Goal: Task Accomplishment & Management: Manage account settings

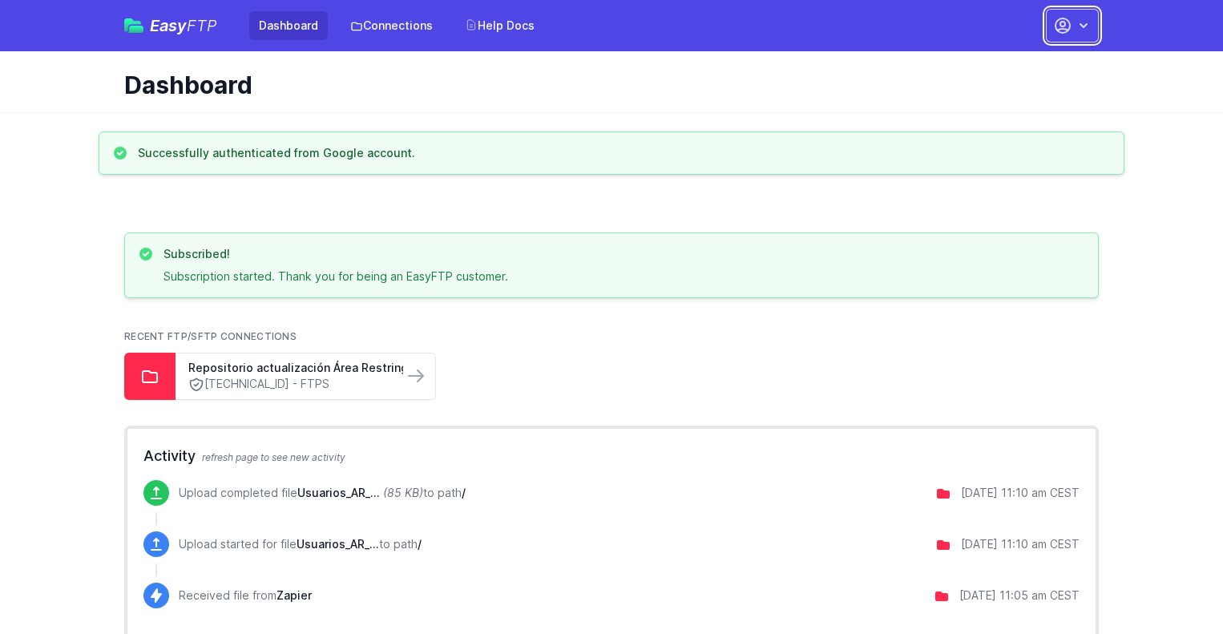
click at [1083, 18] on icon "button" at bounding box center [1083, 26] width 16 height 16
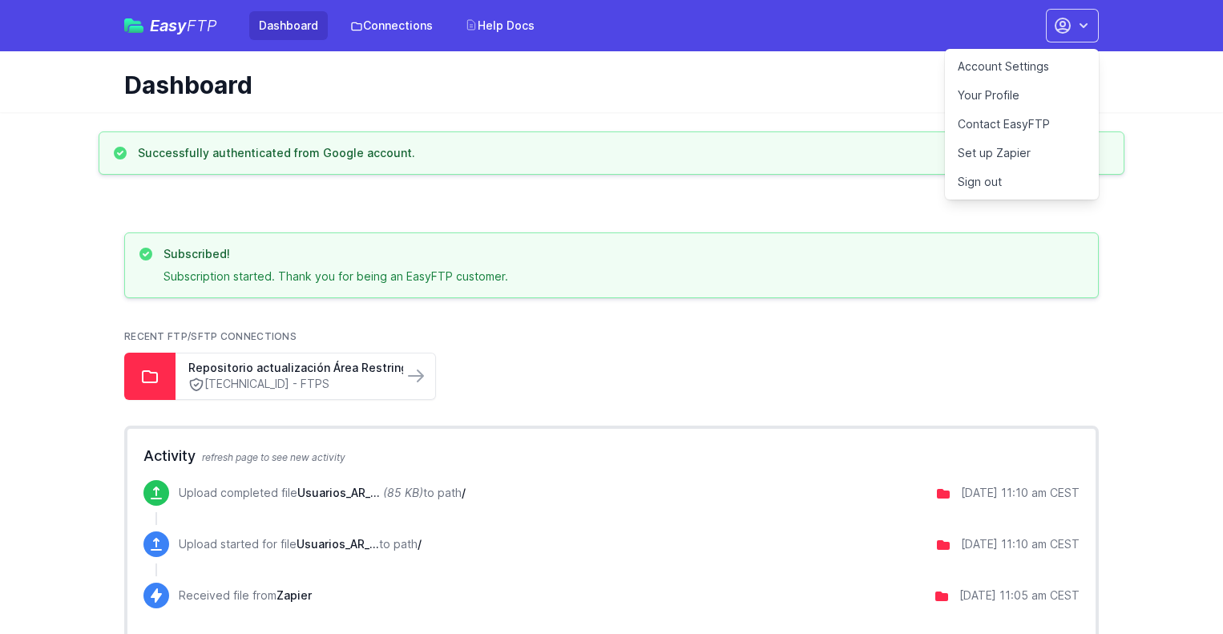
click at [1033, 62] on link "Account Settings" at bounding box center [1022, 66] width 154 height 29
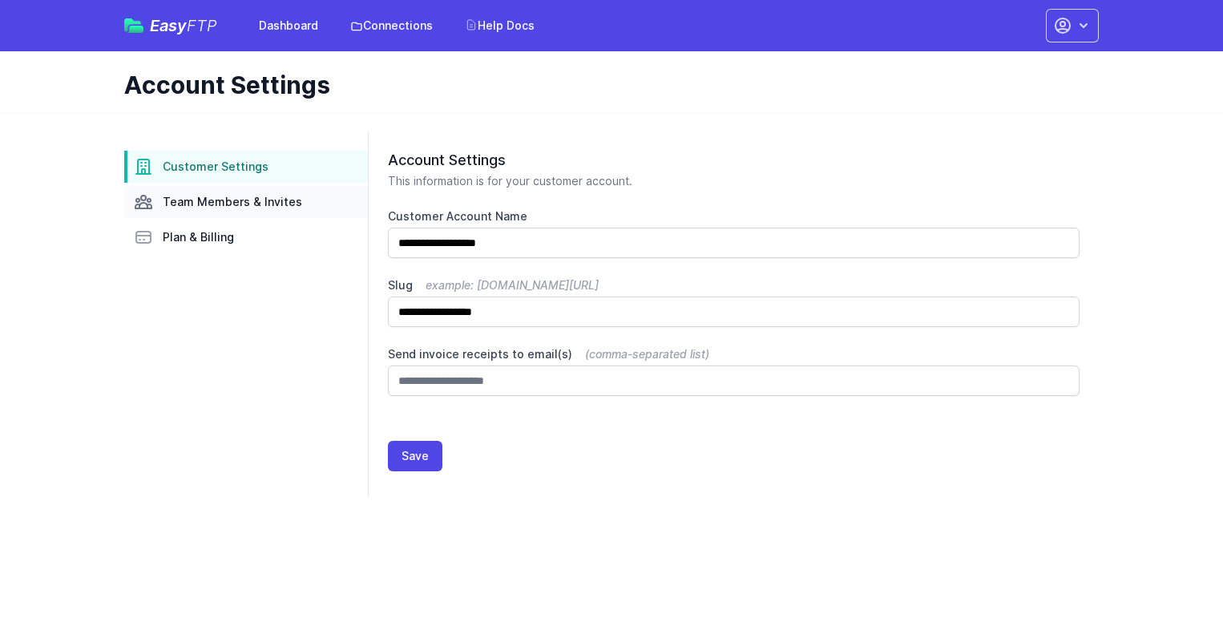
click at [281, 206] on span "Team Members & Invites" at bounding box center [232, 202] width 139 height 16
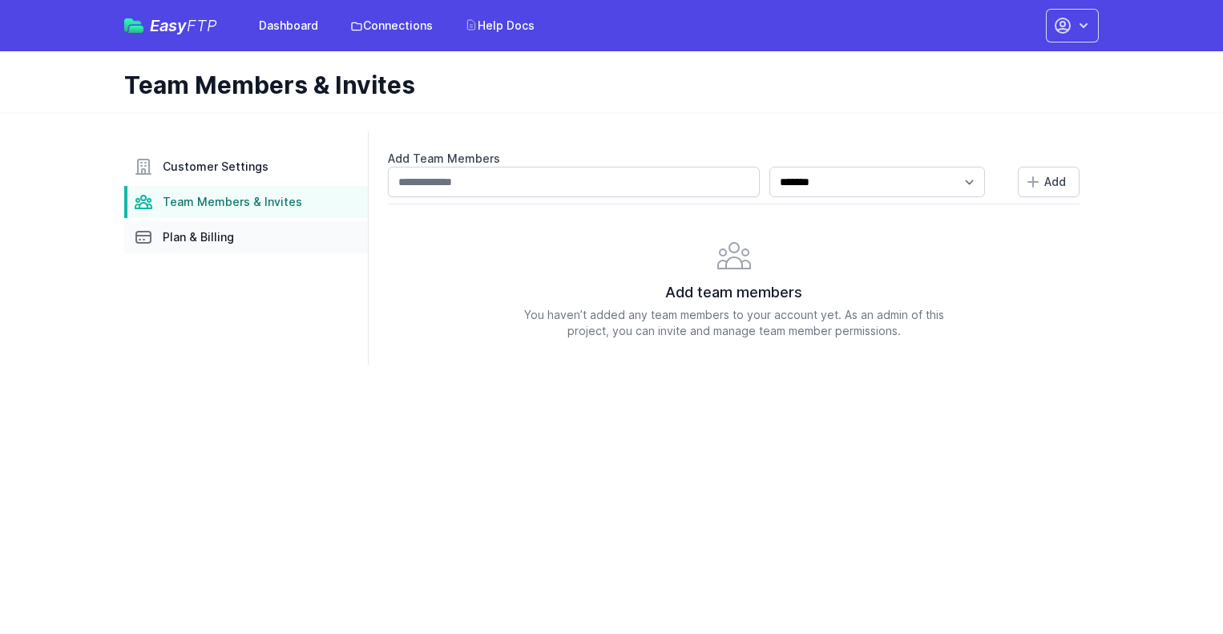
click at [278, 232] on link "Plan & Billing" at bounding box center [246, 237] width 244 height 32
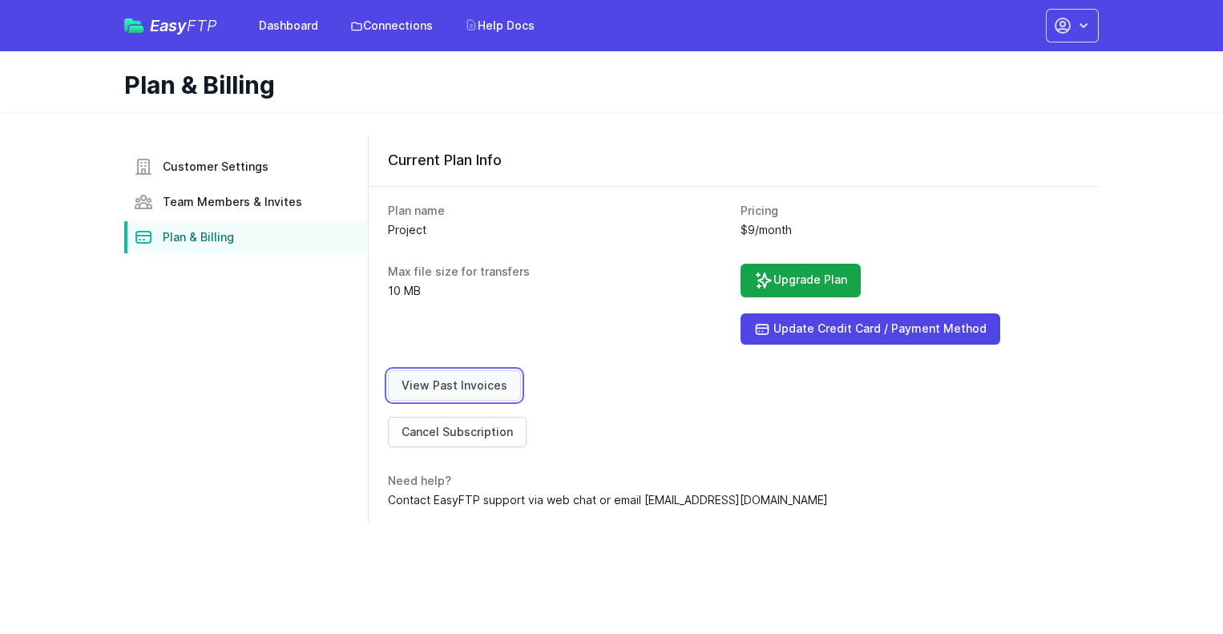
click at [471, 385] on link "View Past Invoices" at bounding box center [454, 385] width 133 height 30
